Goal: Download file/media

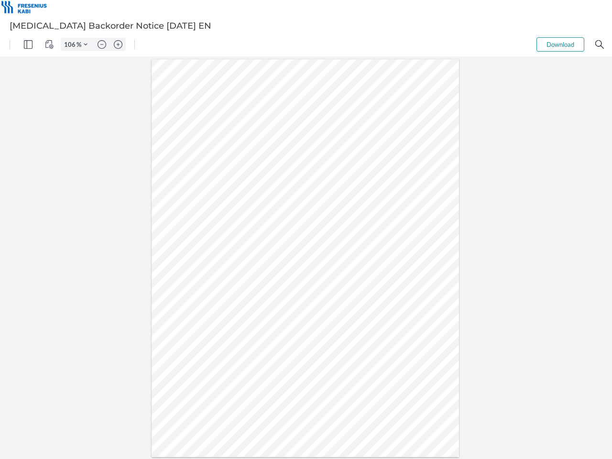
click at [28, 44] on img "Panel" at bounding box center [28, 44] width 9 height 9
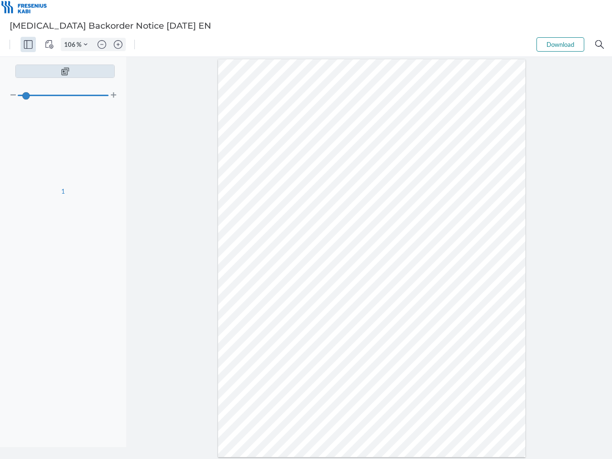
click at [49, 44] on img "View Controls" at bounding box center [49, 44] width 9 height 9
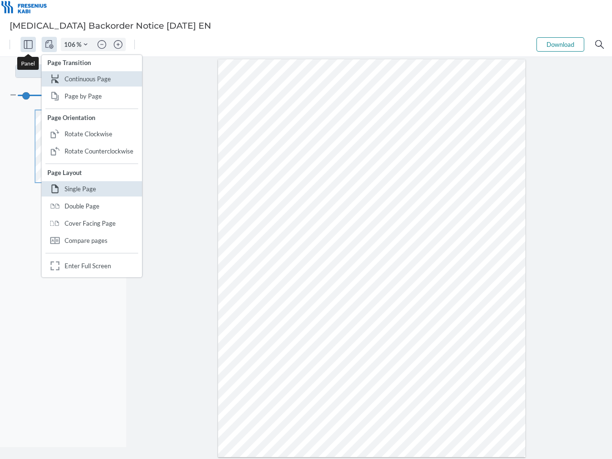
click at [71, 44] on input "106" at bounding box center [68, 44] width 15 height 9
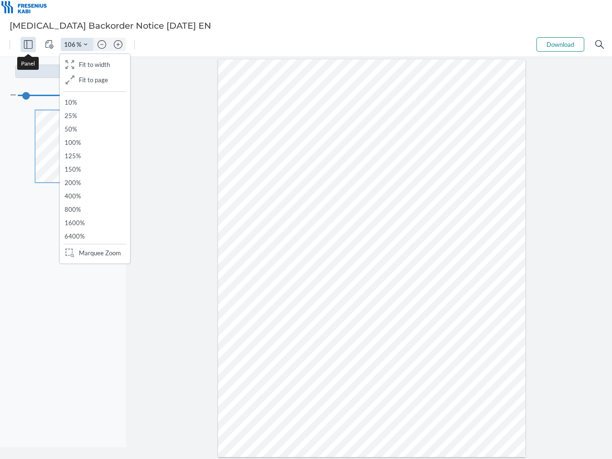
click at [86, 44] on img "Zoom Controls" at bounding box center [86, 45] width 4 height 4
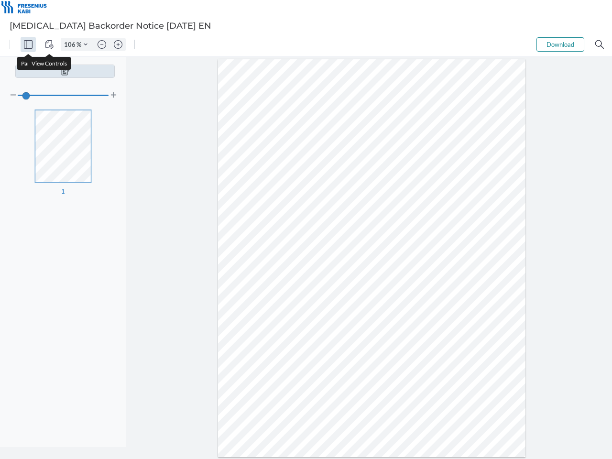
click at [102, 44] on img "Zoom out" at bounding box center [102, 44] width 9 height 9
click at [118, 44] on img "Zoom in" at bounding box center [118, 44] width 9 height 9
type input "106"
click at [560, 44] on button "Download" at bounding box center [561, 44] width 48 height 14
click at [600, 44] on img "Search" at bounding box center [599, 44] width 9 height 9
